Goal: Task Accomplishment & Management: Use online tool/utility

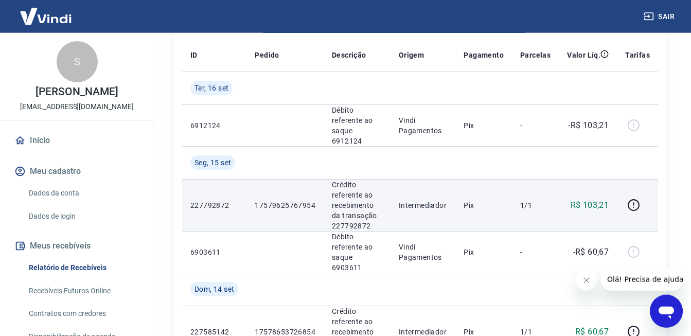
scroll to position [158, 0]
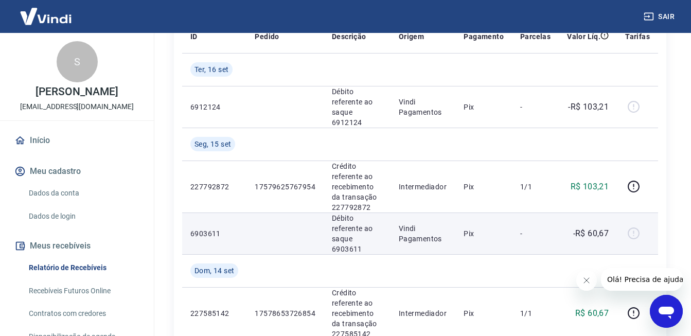
click at [636, 226] on div at bounding box center [638, 234] width 25 height 16
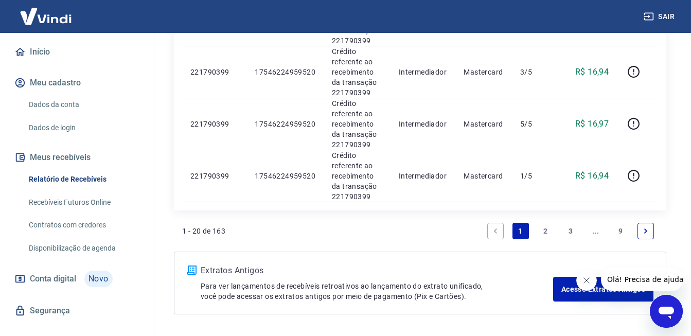
scroll to position [105, 0]
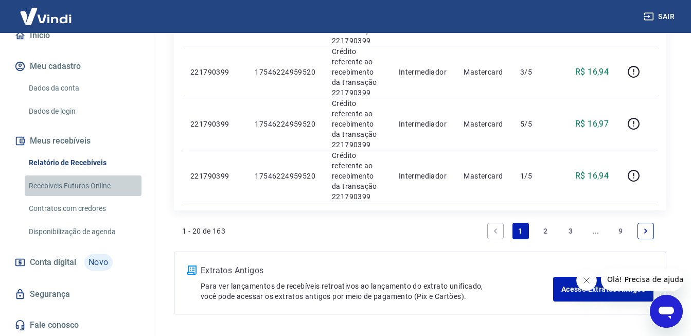
click at [98, 188] on link "Recebíveis Futuros Online" at bounding box center [83, 186] width 117 height 21
